Goal: Transaction & Acquisition: Book appointment/travel/reservation

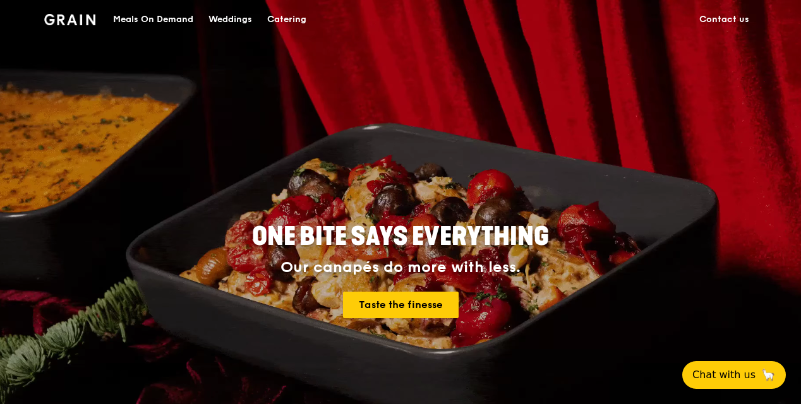
click at [528, 169] on div "ONE BITE SAYS EVERYTHING Our canapés do more with less. Taste the finesse" at bounding box center [400, 272] width 627 height 468
click at [286, 20] on div "Catering" at bounding box center [286, 20] width 39 height 38
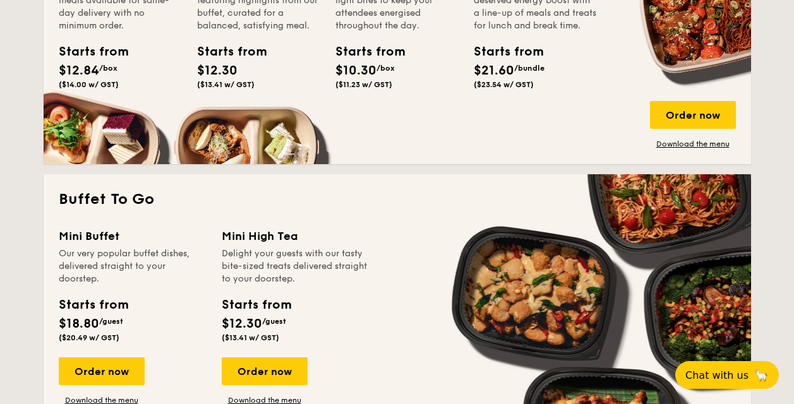
scroll to position [970, 0]
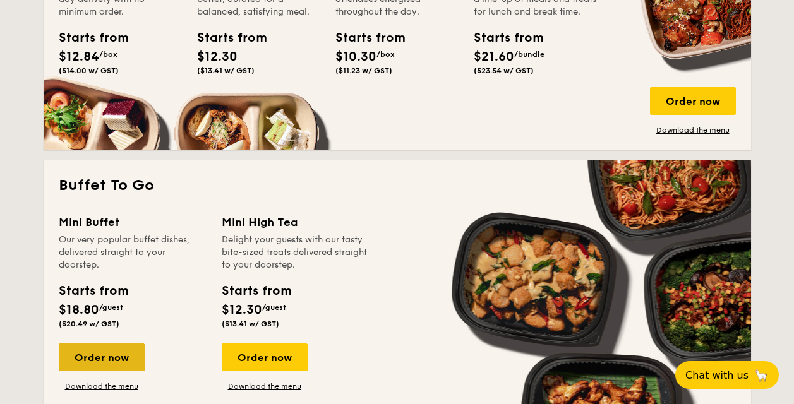
click at [95, 357] on div "Order now" at bounding box center [102, 358] width 86 height 28
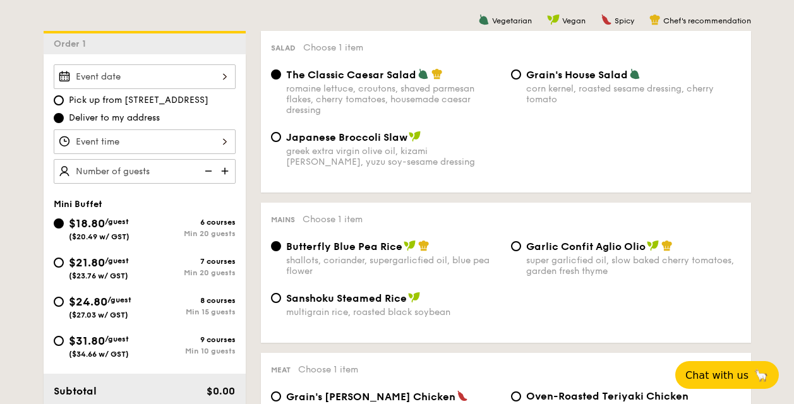
scroll to position [326, 0]
click at [61, 264] on input "$21.80 /guest ($23.76 w/ GST) 7 courses Min 20 guests" at bounding box center [59, 262] width 10 height 10
radio input "true"
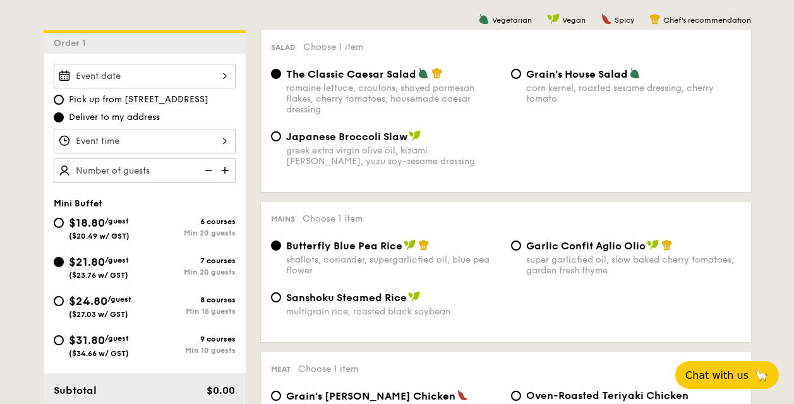
radio input "false"
radio input "true"
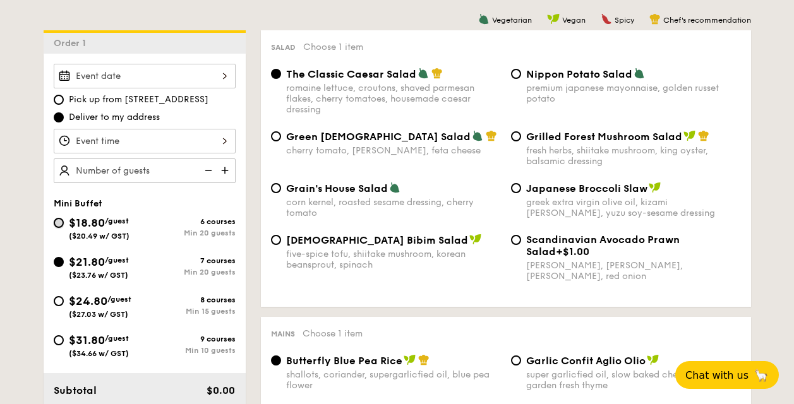
click at [60, 222] on input "$18.80 /guest ($20.49 w/ GST) 6 courses Min 20 guests" at bounding box center [59, 223] width 10 height 10
radio input "true"
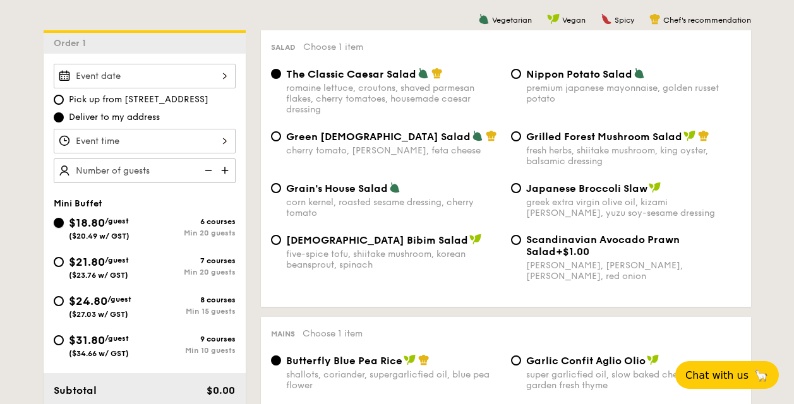
radio input "true"
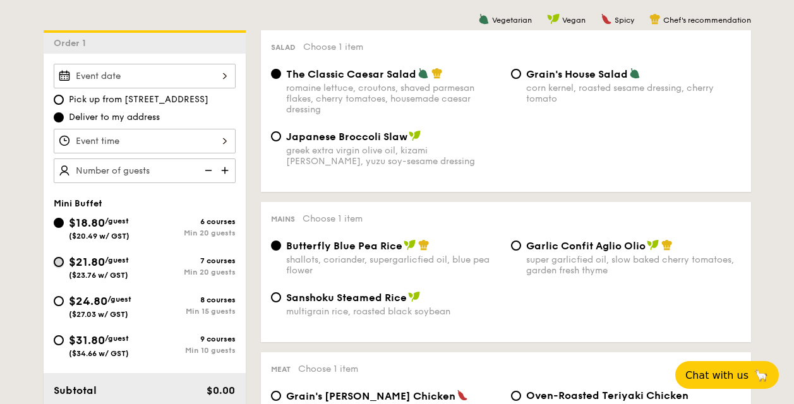
click at [56, 265] on input "$21.80 /guest ($23.76 w/ GST) 7 courses Min 20 guests" at bounding box center [59, 262] width 10 height 10
radio input "true"
radio input "false"
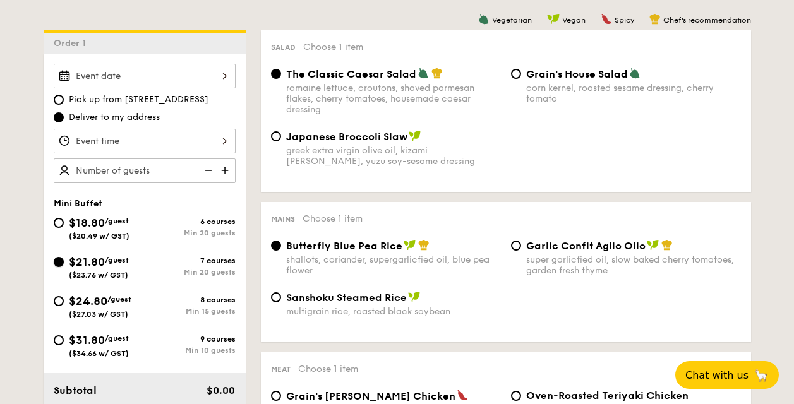
radio input "true"
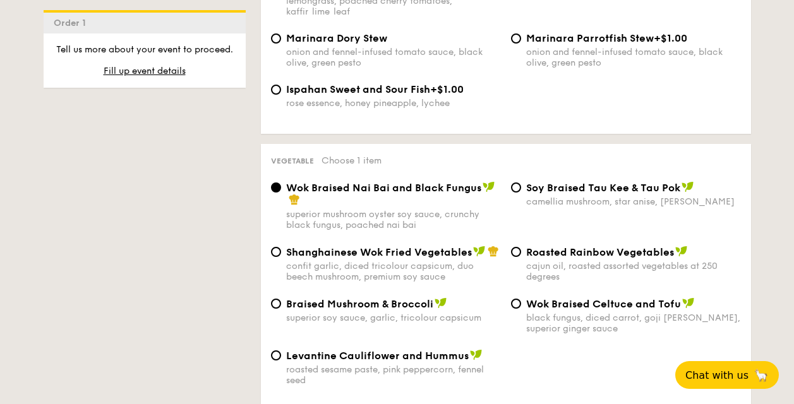
scroll to position [1499, 0]
click at [276, 246] on input "Shanghainese Wok Fried Vegetables confit garlic, diced tricolour capsicum, duo …" at bounding box center [276, 251] width 10 height 10
radio input "true"
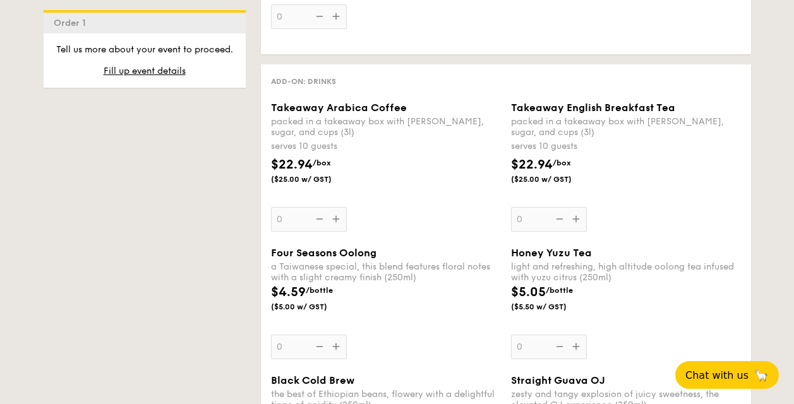
scroll to position [2788, 0]
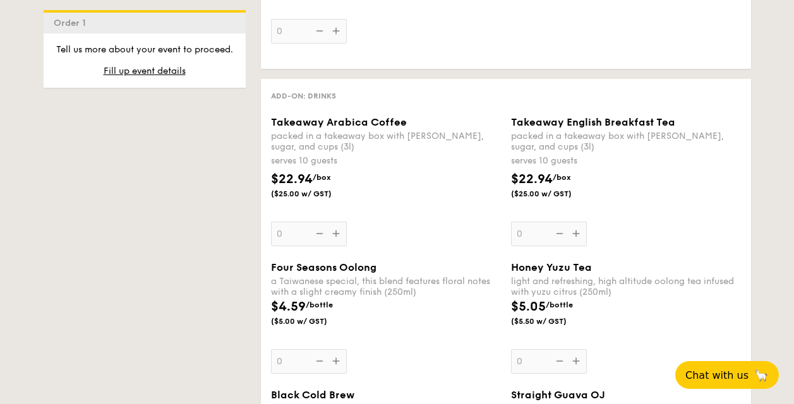
click at [332, 210] on div "Takeaway Arabica Coffee packed in a takeaway box with creamer, sugar, and cups …" at bounding box center [386, 181] width 230 height 130
click at [332, 222] on input "0" at bounding box center [309, 234] width 76 height 25
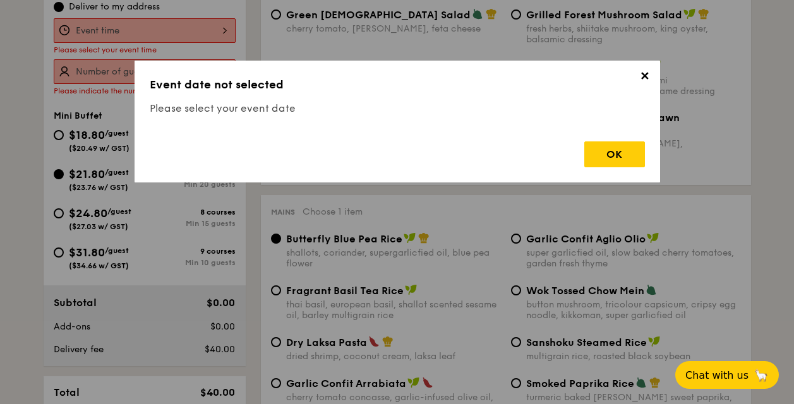
scroll to position [337, 0]
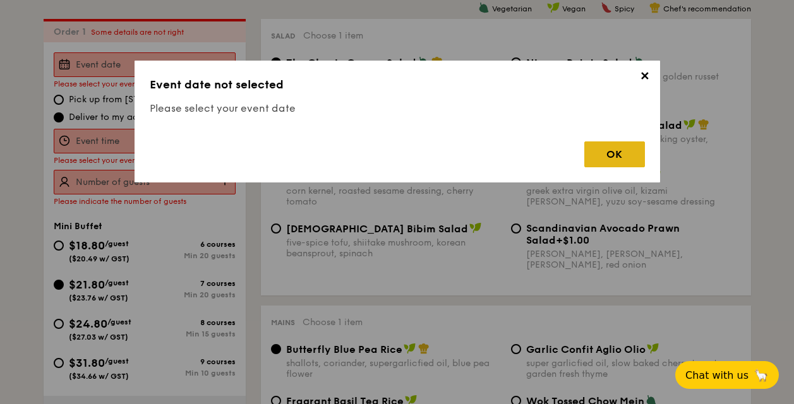
click at [617, 157] on div "OK" at bounding box center [615, 155] width 61 height 26
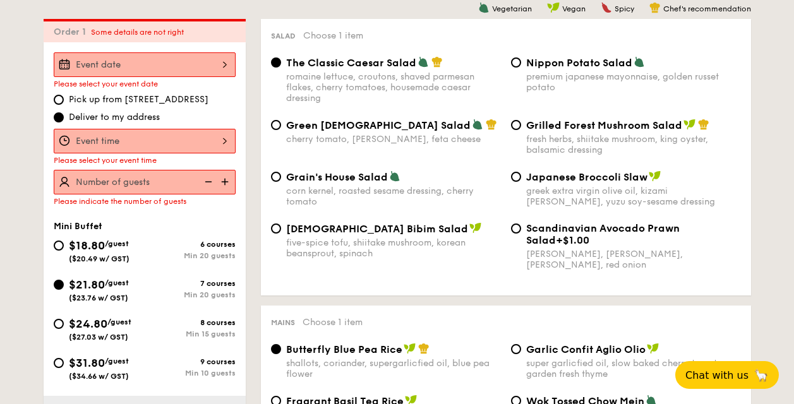
click at [216, 65] on input "Smoked Mesquite Whole Chicken brined in our in-house blend of herbs and spices,…" at bounding box center [145, 64] width 182 height 25
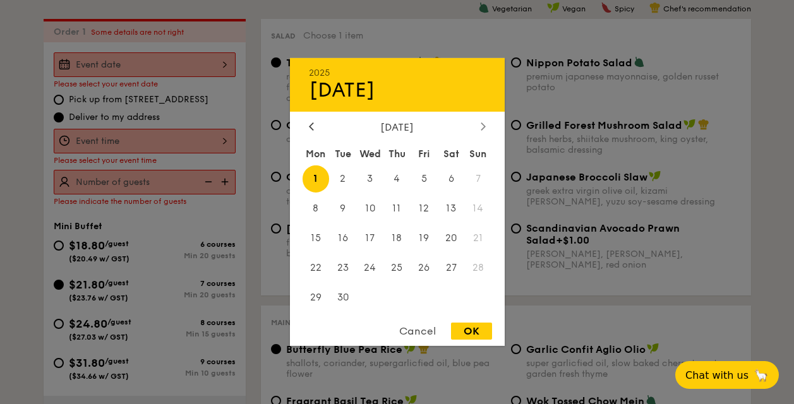
click at [483, 124] on icon at bounding box center [483, 126] width 5 height 8
click at [345, 200] on span "4" at bounding box center [342, 208] width 27 height 27
click at [456, 335] on div "OK" at bounding box center [471, 331] width 41 height 17
type input "[DATE]"
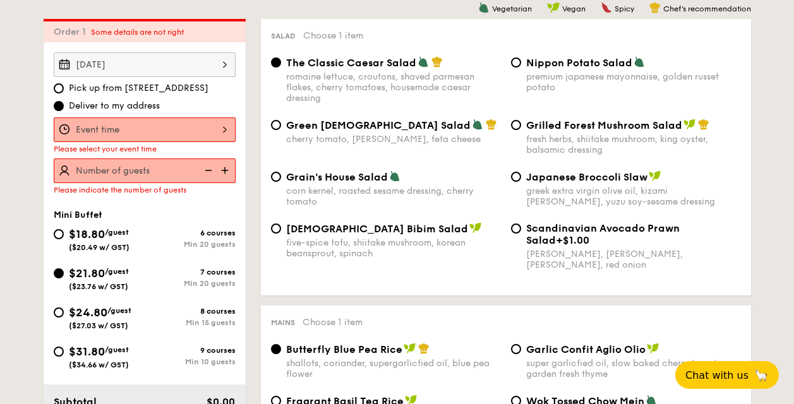
click at [186, 129] on input "Smoked Mesquite Whole Chicken brined in our in-house blend of herbs and spices,…" at bounding box center [145, 130] width 182 height 25
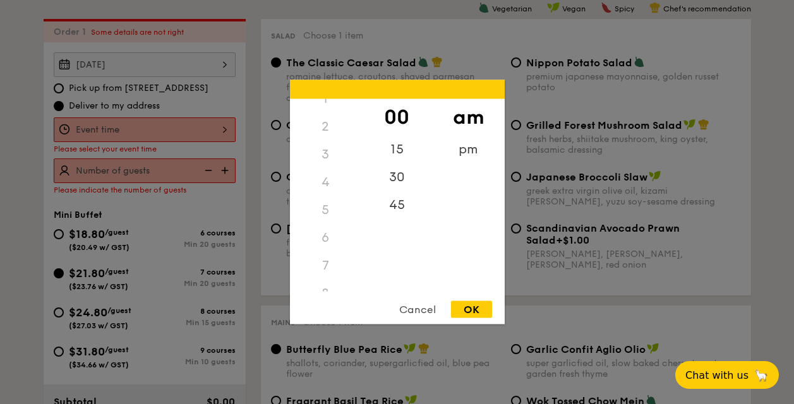
scroll to position [0, 0]
click at [402, 204] on div "45" at bounding box center [397, 210] width 71 height 37
click at [463, 311] on div "OK" at bounding box center [471, 309] width 41 height 17
type input "11:45AM"
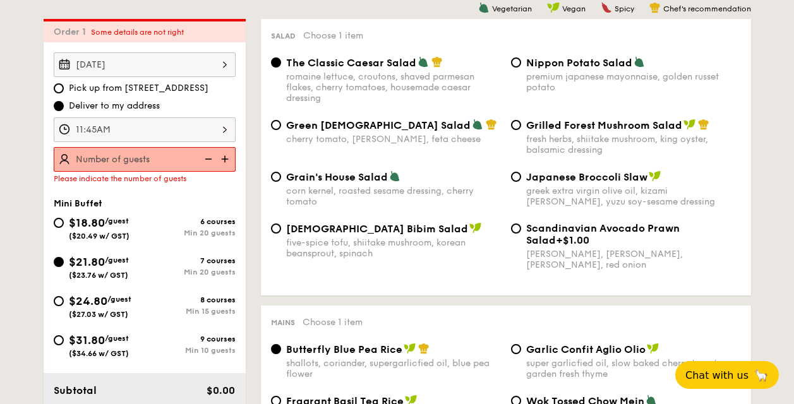
click at [226, 159] on img at bounding box center [226, 159] width 19 height 24
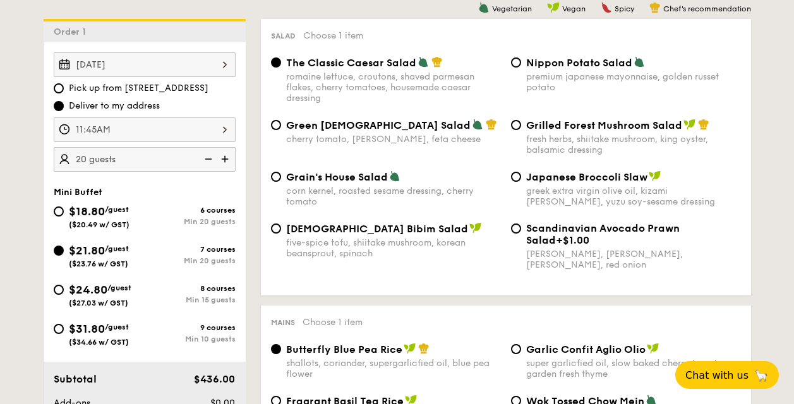
click at [222, 155] on img at bounding box center [226, 159] width 19 height 24
click at [204, 157] on img at bounding box center [207, 159] width 19 height 24
click at [224, 159] on img at bounding box center [226, 159] width 19 height 24
type input "25 guests"
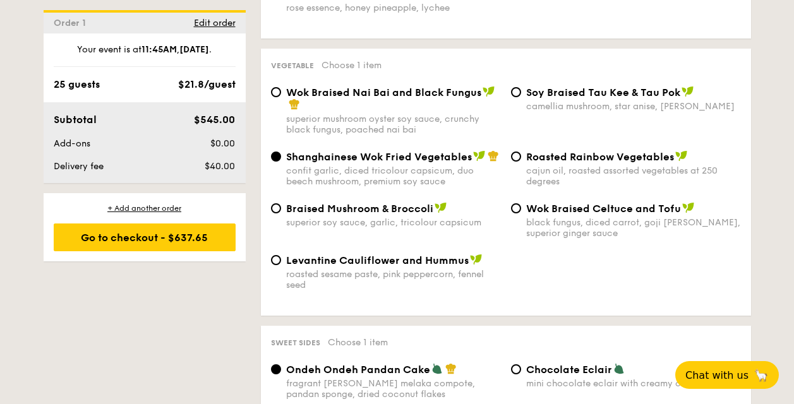
scroll to position [1612, 0]
